Goal: Check status: Check status

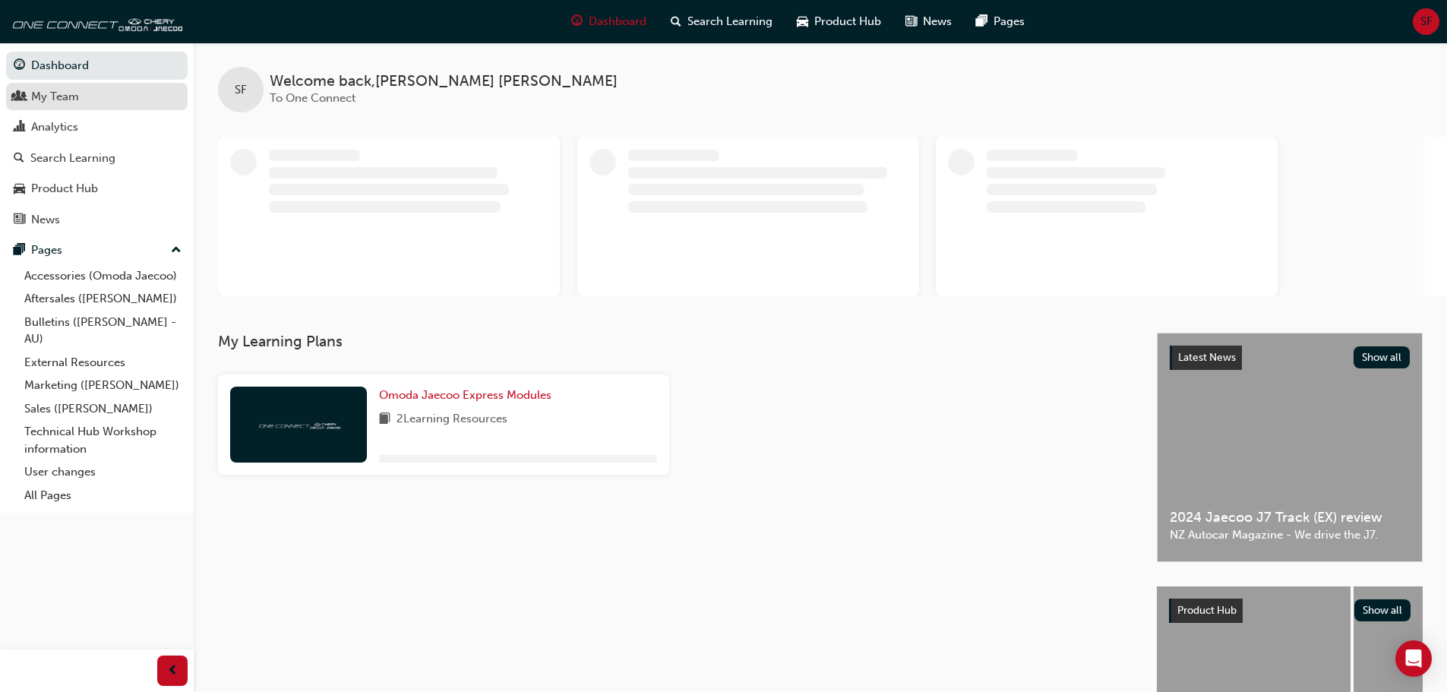
click at [87, 101] on div "My Team" at bounding box center [97, 96] width 166 height 19
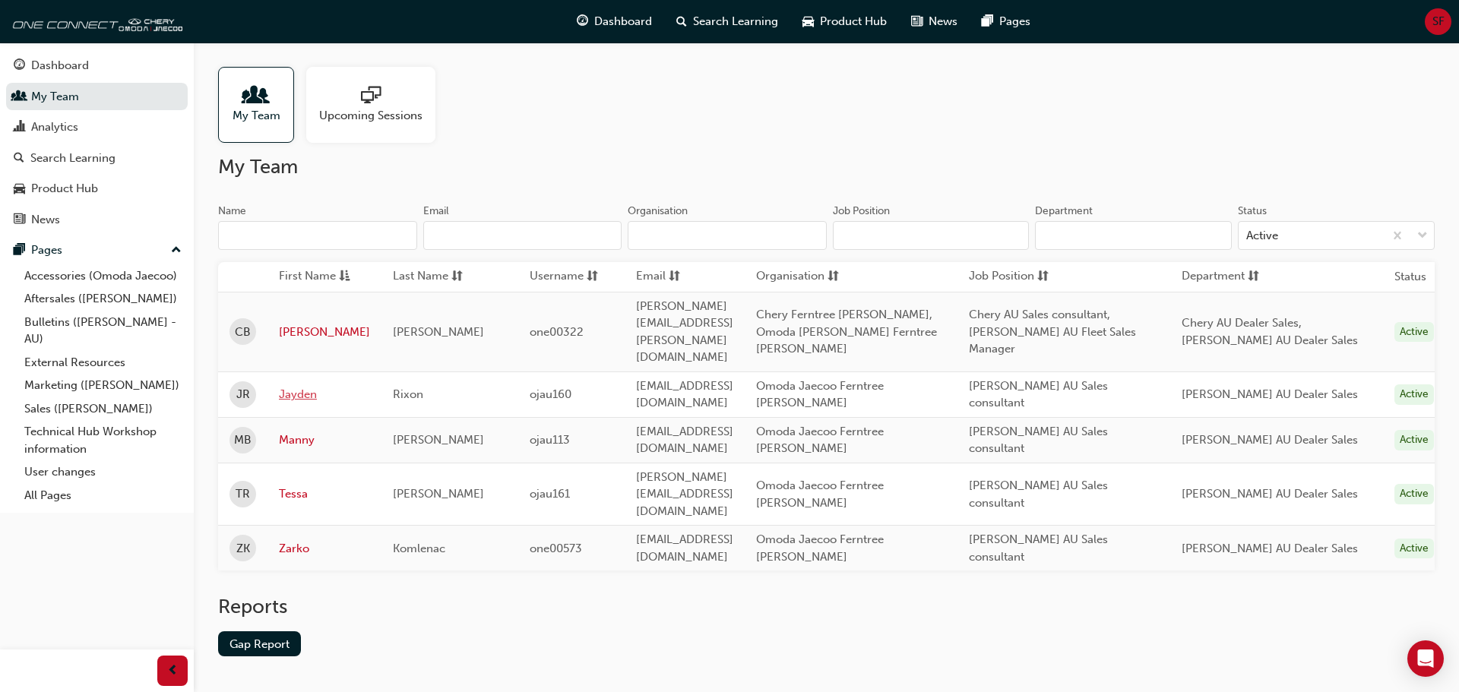
click at [296, 386] on link "Jayden" at bounding box center [324, 394] width 91 height 17
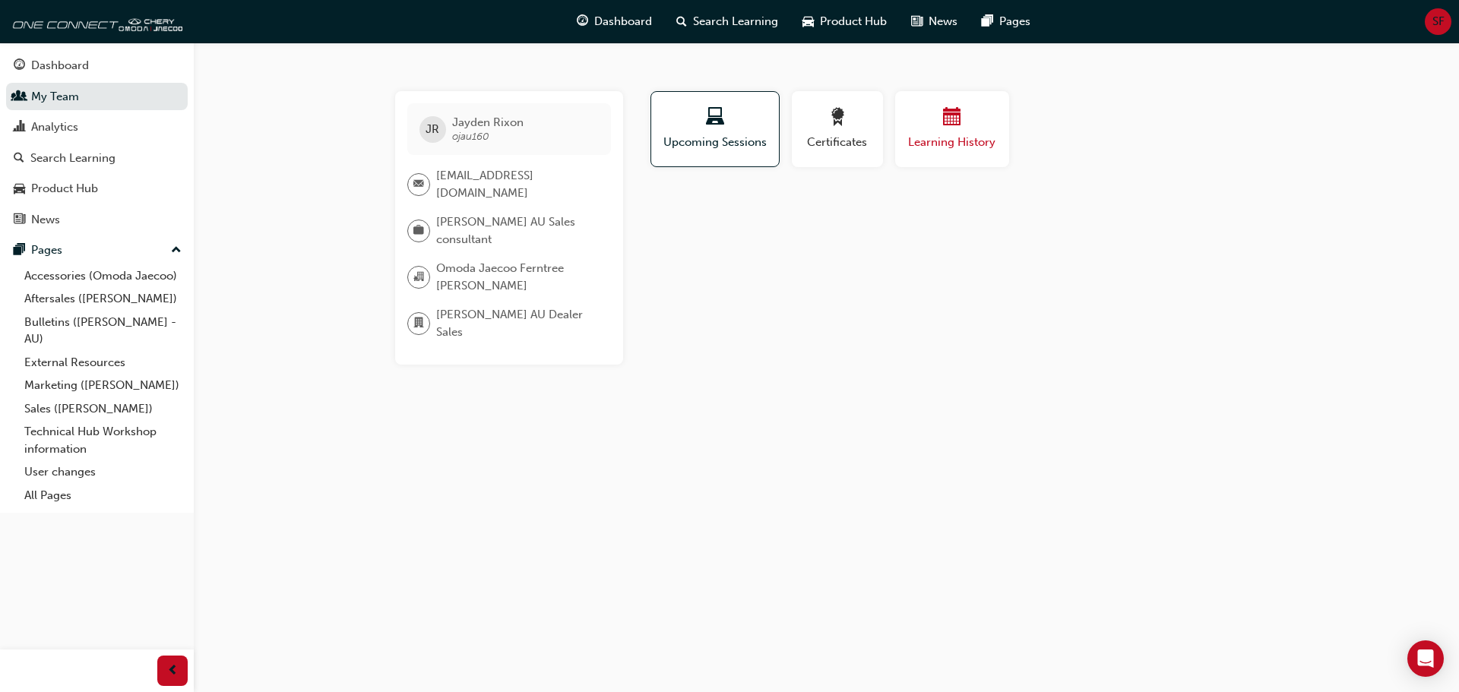
click at [944, 136] on span "Learning History" at bounding box center [951, 142] width 91 height 17
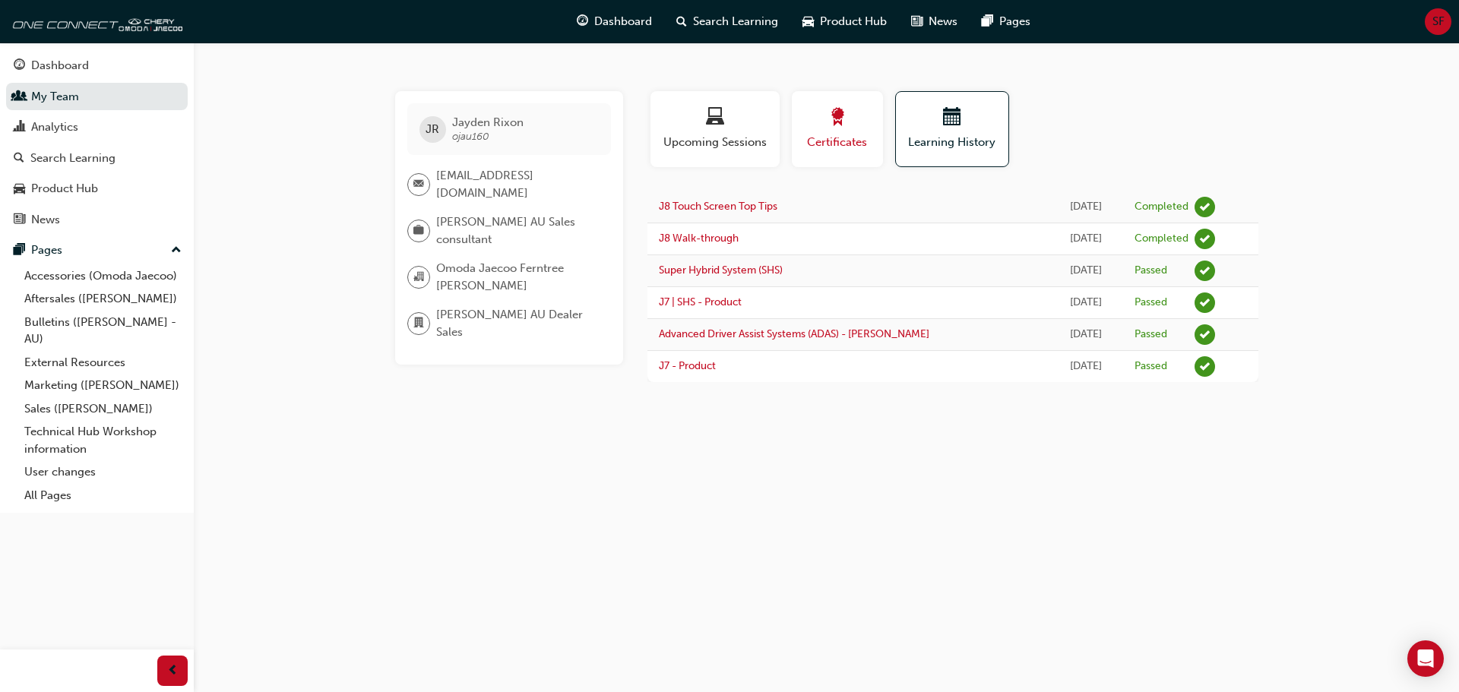
click at [842, 132] on div "Certificates" at bounding box center [837, 129] width 68 height 43
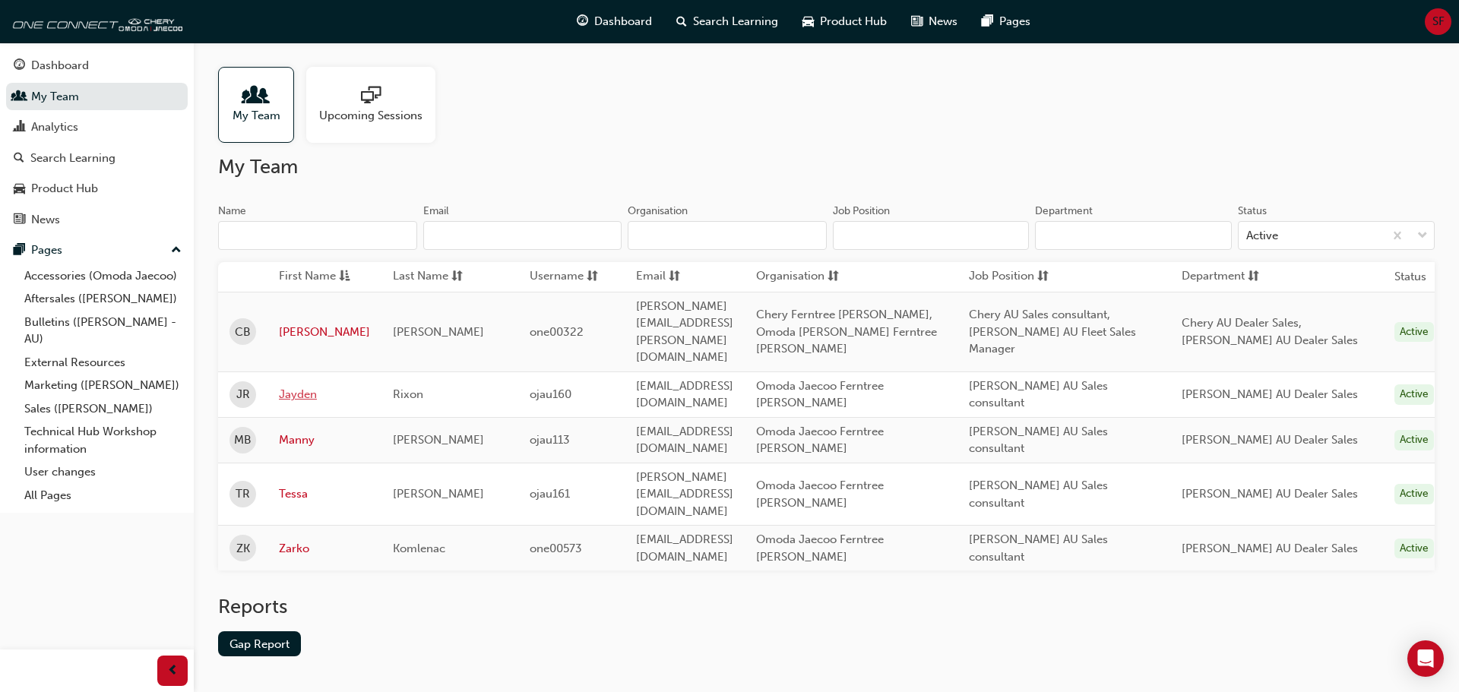
click at [302, 386] on link "Jayden" at bounding box center [324, 394] width 91 height 17
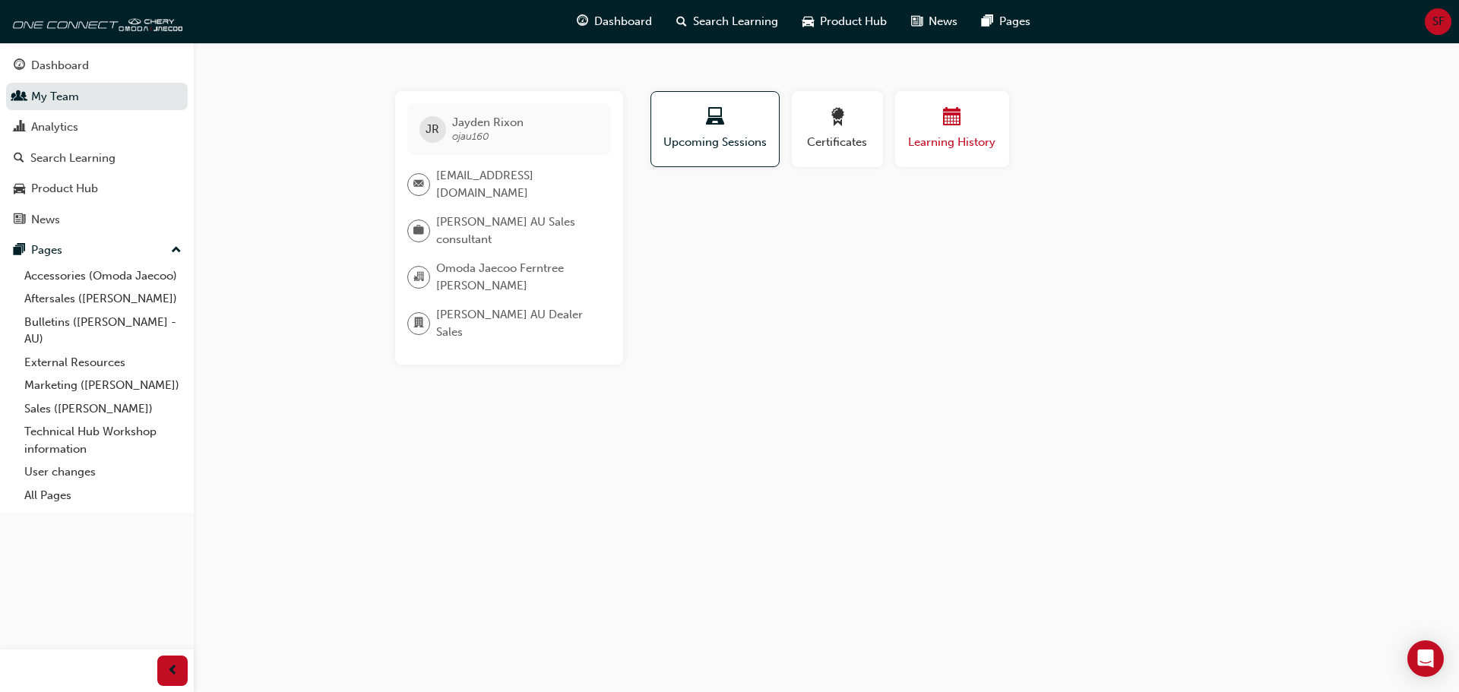
click at [947, 131] on div "Learning History" at bounding box center [951, 129] width 91 height 43
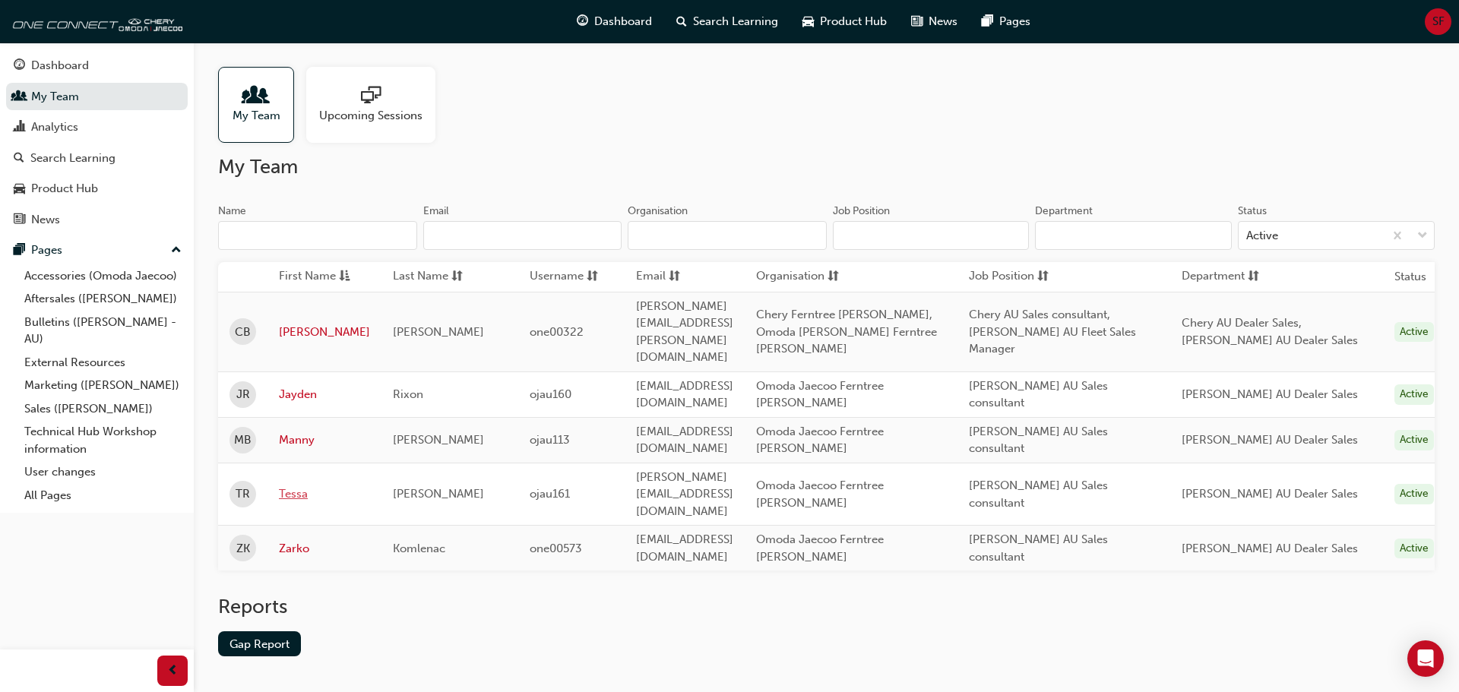
click at [293, 486] on link "Tessa" at bounding box center [324, 494] width 91 height 17
